Goal: Task Accomplishment & Management: Complete application form

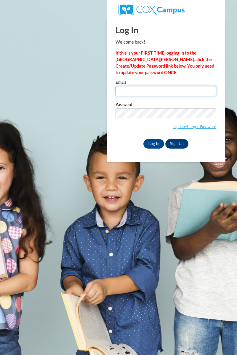
click at [133, 92] on input "Email" at bounding box center [166, 91] width 101 height 10
type input "charleeboggs1@live.com"
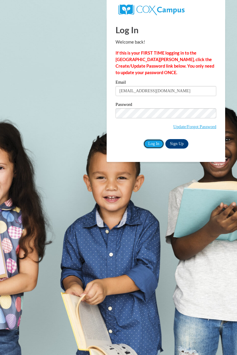
click at [154, 144] on input "Log In" at bounding box center [154, 143] width 21 height 9
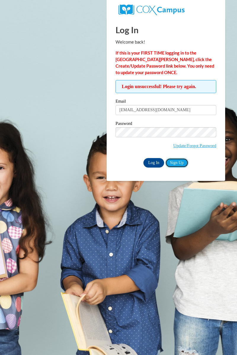
click at [179, 166] on link "Sign Up" at bounding box center [177, 162] width 23 height 9
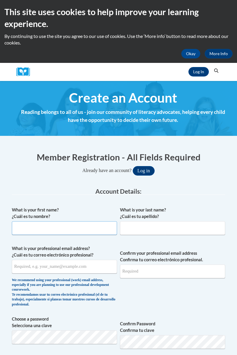
click at [52, 230] on input "What is your first name? ¿Cuál es tu nombre?" at bounding box center [64, 228] width 105 height 14
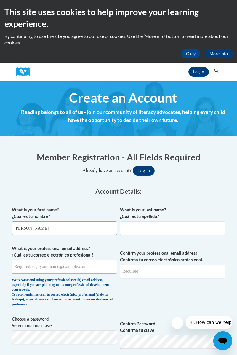
type input "[PERSON_NAME]"
click at [158, 229] on input "What is your last name? ¿Cuál es tu apellido?" at bounding box center [172, 228] width 105 height 14
click at [147, 230] on input "What is your last name? ¿Cuál es tu apellido?" at bounding box center [172, 228] width 105 height 14
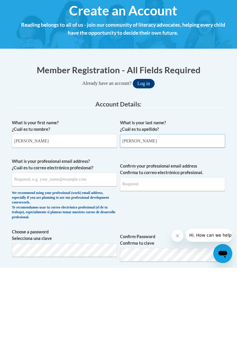
type input "Boggs"
click at [44, 268] on input "What is your professional email address? ¿Cuál es tu correo electrónico profesi…" at bounding box center [64, 267] width 105 height 14
type input "charleej0326@gmail.com"
click at [142, 270] on input "Confirm your professional email address Confirma tu correo electrónico profesio…" at bounding box center [172, 272] width 105 height 14
click at [193, 272] on input "charleej0326@gmail.com" at bounding box center [172, 272] width 105 height 14
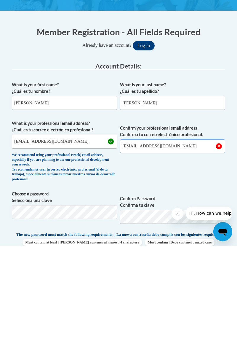
scroll to position [17, 0]
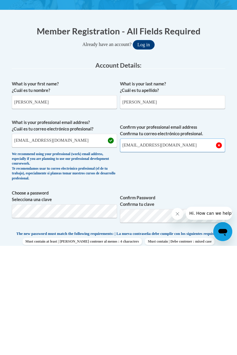
type input "charleej0326@gmail.com"
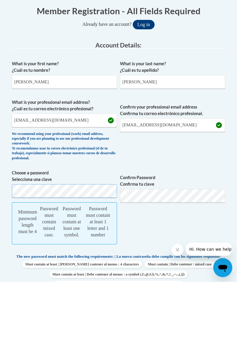
scroll to position [112, 0]
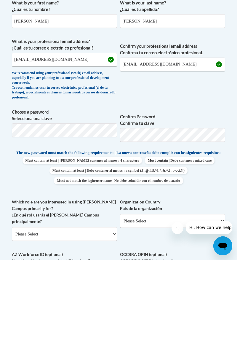
click at [202, 292] on div "What is your first name? ¿Cuál es tu nombre? Charlie What is your last name? ¿C…" at bounding box center [119, 248] width 214 height 313
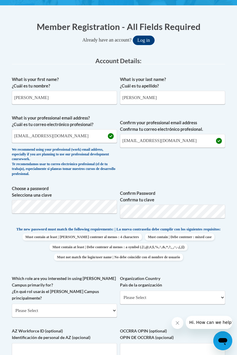
scroll to position [132, 0]
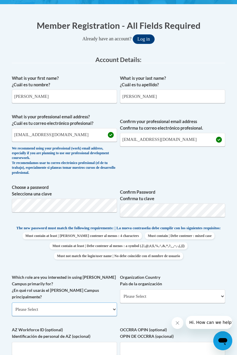
click at [110, 312] on select "Please Select College/University | Colegio/Universidad Community/Nonprofit Part…" at bounding box center [64, 310] width 105 height 14
select select "fbf2d438-af2f-41f8-98f1-81c410e29de3"
click at [12, 303] on select "Please Select College/University | Colegio/Universidad Community/Nonprofit Part…" at bounding box center [64, 310] width 105 height 14
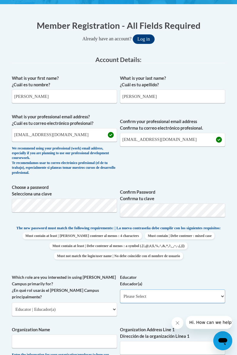
click at [180, 301] on select "Please Select Early Learning/Daycare Teacher/Family Home Care Provider | Maestr…" at bounding box center [172, 296] width 105 height 14
select select "5e2af403-4f2c-4e49-a02f-103e55d7b75b"
click at [120, 294] on select "Please Select Early Learning/Daycare Teacher/Family Home Care Provider | Maestr…" at bounding box center [172, 296] width 105 height 14
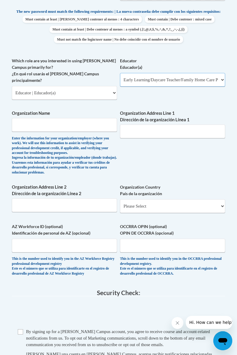
scroll to position [349, 0]
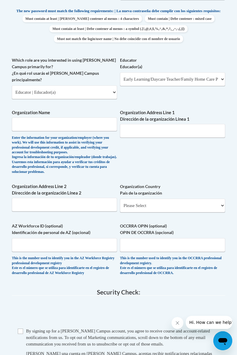
click at [20, 335] on span "Checkbox By signing up for a Cox Campus account, you agree to receive course an…" at bounding box center [119, 355] width 202 height 55
click at [21, 332] on input "Checkbox" at bounding box center [20, 331] width 5 height 5
checkbox input "true"
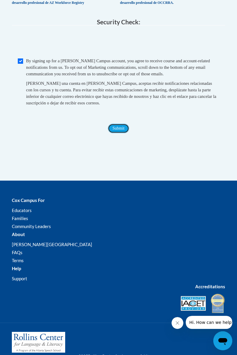
click at [118, 129] on input "Submit" at bounding box center [118, 128] width 21 height 9
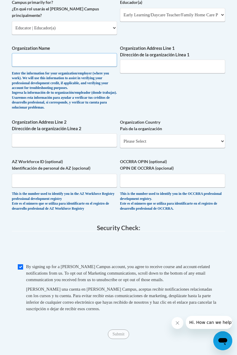
scroll to position [413, 0]
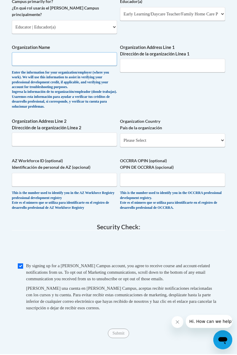
click at [30, 60] on input "Organization Name" at bounding box center [64, 60] width 105 height 14
type input "Future scholars"
click at [148, 71] on input "Organization Address Line 1 Dirección de la organización Línea 1" at bounding box center [172, 67] width 105 height 14
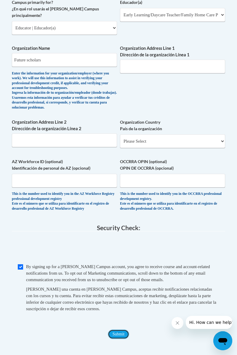
click at [116, 332] on input "Submit" at bounding box center [118, 334] width 21 height 9
click at [127, 65] on input "Organization Address Line 1 Dirección de la organización Línea 1" at bounding box center [172, 67] width 105 height 14
type input "Washington ave"
click at [114, 330] on input "Submit" at bounding box center [118, 334] width 21 height 9
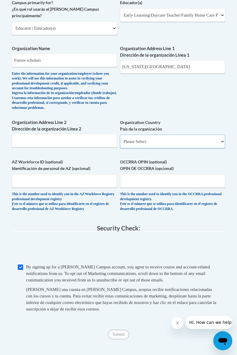
click at [142, 144] on select "Please Select United States | Estados Unidos Outside of the United States | Fue…" at bounding box center [172, 142] width 105 height 14
select select "ad49bcad-a171-4b2e-b99c-48b446064914"
click at [120, 135] on select "Please Select United States | Estados Unidos Outside of the United States | Fue…" at bounding box center [172, 142] width 105 height 14
select select
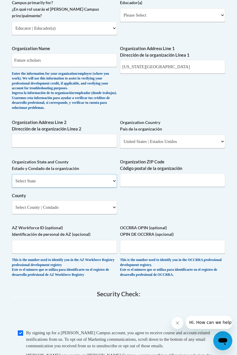
click at [26, 182] on select "Select State Alabama Alaska Arizona Arkansas California Colorado Connecticut De…" at bounding box center [64, 181] width 105 height 14
select select "Mississippi"
click at [12, 174] on select "Select State Alabama Alaska Arizona Arkansas California Colorado Connecticut De…" at bounding box center [64, 181] width 105 height 14
click at [140, 178] on input "Organization ZIP Code Código postal de la organización" at bounding box center [172, 180] width 105 height 14
type input "39564"
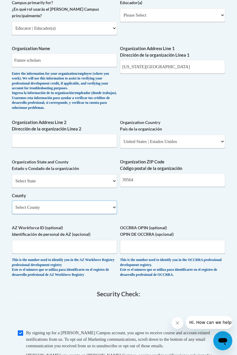
click at [27, 210] on select "Select County Adams Alcorn Amite Attala Benton Bolivar Calhoun Carroll Chickasa…" at bounding box center [64, 208] width 105 height 14
select select "Jackson"
click at [12, 201] on select "Select County Adams Alcorn Amite Attala Benton Bolivar Calhoun Carroll Chickasa…" at bounding box center [64, 208] width 105 height 14
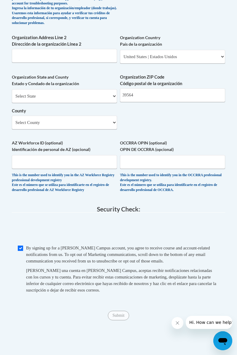
scroll to position [498, 0]
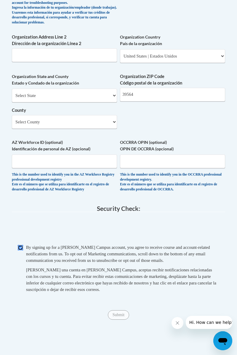
click at [22, 248] on input "Checkbox" at bounding box center [20, 247] width 5 height 5
click at [20, 247] on input "Checkbox" at bounding box center [20, 247] width 5 height 5
checkbox input "true"
click at [110, 317] on input "Submit" at bounding box center [118, 314] width 21 height 9
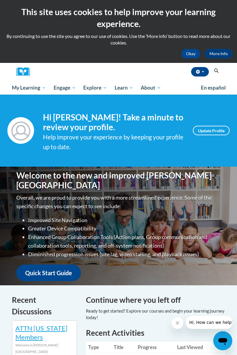
click at [68, 125] on h4 "Hi Charlie Boggs! Take a minute to review your profile." at bounding box center [113, 122] width 141 height 20
click at [21, 90] on span "My Learning" at bounding box center [29, 87] width 34 height 7
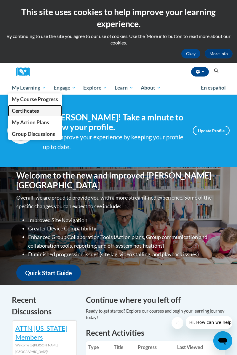
click at [19, 106] on link "Certificates" at bounding box center [35, 111] width 54 height 12
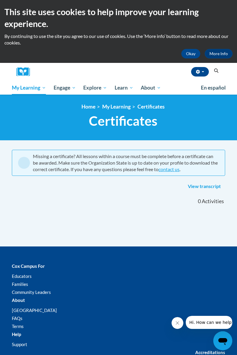
click at [90, 88] on span "Explore" at bounding box center [95, 87] width 24 height 7
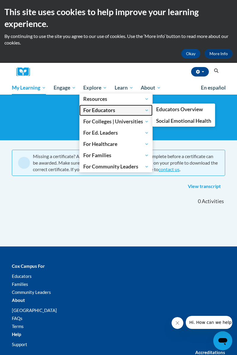
click at [83, 112] on link "For Educators" at bounding box center [115, 110] width 73 height 11
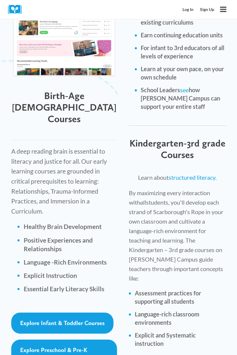
scroll to position [919, 0]
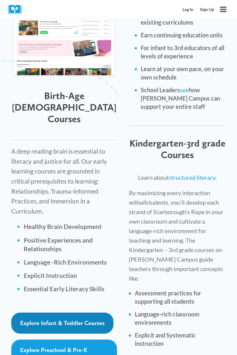
click at [50, 313] on link "Explore Infant & Toddler Courses" at bounding box center [62, 323] width 102 height 21
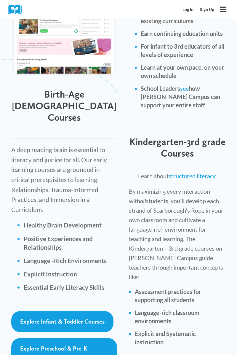
scroll to position [938, 0]
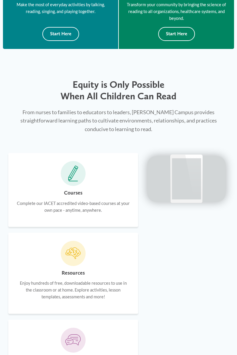
scroll to position [359, 0]
click at [69, 182] on icon at bounding box center [73, 174] width 10 height 16
click at [81, 202] on div "Courses Complete our IACET accredited video-based courses at your own pace - an…" at bounding box center [73, 190] width 130 height 74
click at [73, 182] on icon at bounding box center [73, 174] width 10 height 16
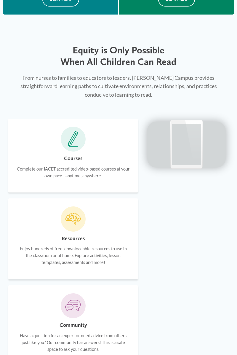
scroll to position [397, 0]
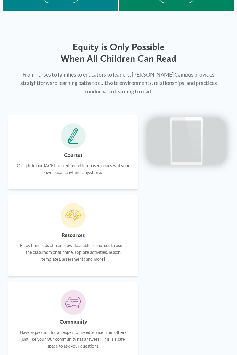
click at [58, 176] on p "Complete our IACET accredited video-based courses at your own pace - anytime, a…" at bounding box center [73, 169] width 114 height 14
click at [55, 176] on p "Complete our IACET accredited video-based courses at your own pace - anytime, a…" at bounding box center [73, 169] width 114 height 14
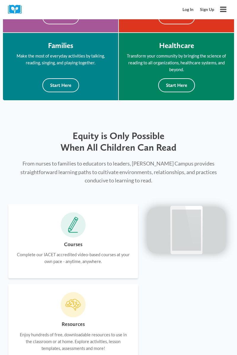
scroll to position [322, 0]
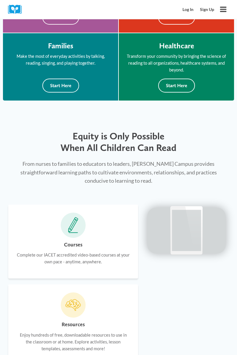
click at [72, 231] on icon at bounding box center [73, 225] width 10 height 16
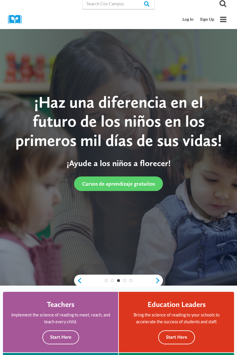
scroll to position [2, 0]
click at [221, 19] on icon "Open menu" at bounding box center [223, 19] width 7 height 5
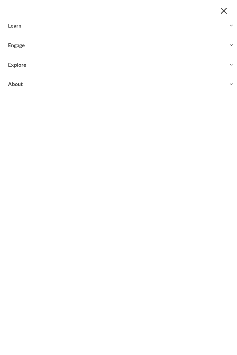
click at [220, 12] on button "Close menu" at bounding box center [224, 10] width 11 height 11
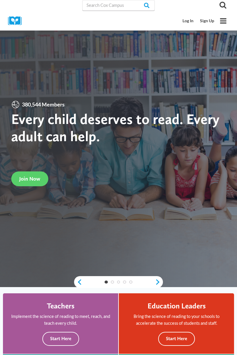
scroll to position [0, 0]
